Goal: Find specific page/section: Find specific page/section

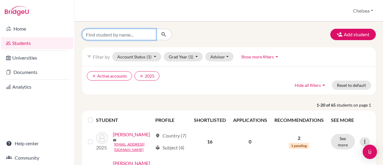
click at [118, 37] on input "Find student by name..." at bounding box center [119, 34] width 74 height 11
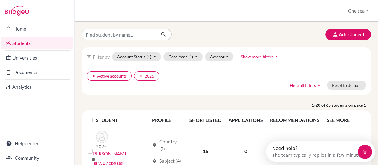
click at [213, 80] on ul "clear Active accounts clear 2025" at bounding box center [192, 75] width 210 height 9
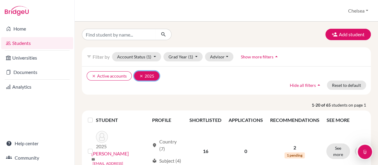
click at [140, 75] on icon "clear" at bounding box center [141, 76] width 4 height 4
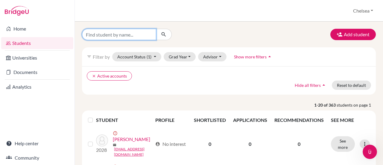
click at [116, 36] on input "Find student by name..." at bounding box center [119, 34] width 74 height 11
type input "[PERSON_NAME]"
click button "submit" at bounding box center [164, 34] width 16 height 11
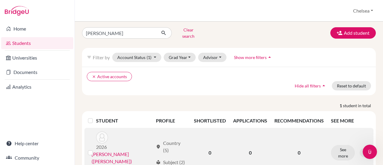
scroll to position [4, 0]
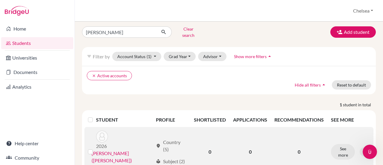
click at [131, 150] on link "[PERSON_NAME] ([PERSON_NAME])" at bounding box center [123, 157] width 62 height 14
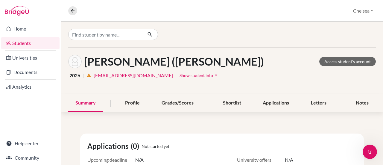
click at [179, 76] on span "Show student info" at bounding box center [196, 75] width 34 height 5
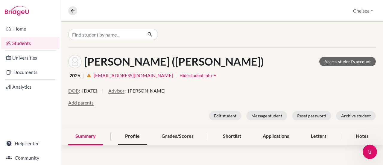
click at [123, 133] on div "Profile" at bounding box center [132, 136] width 29 height 18
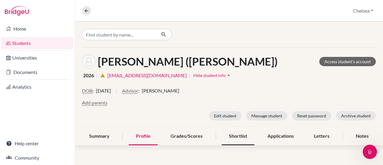
click at [235, 136] on div "Shortlist" at bounding box center [238, 136] width 33 height 18
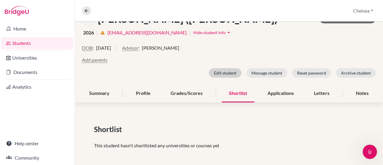
scroll to position [45, 0]
